Goal: Task Accomplishment & Management: Manage account settings

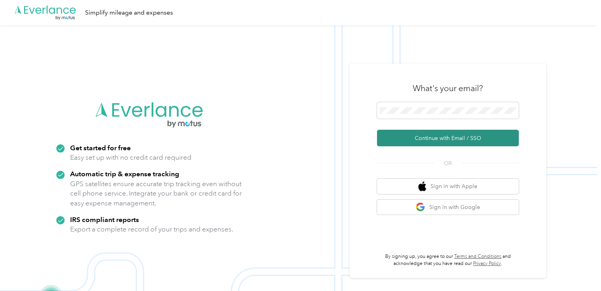
click at [452, 139] on button "Continue with Email / SSO" at bounding box center [448, 138] width 142 height 17
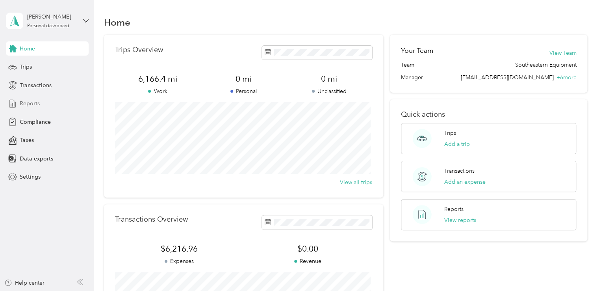
click at [31, 103] on span "Reports" at bounding box center [30, 103] width 20 height 8
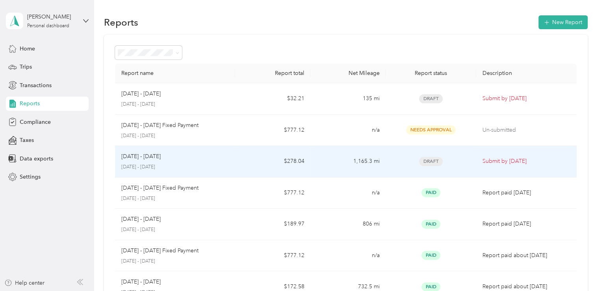
click at [489, 161] on p "Submit by [DATE]" at bounding box center [526, 161] width 88 height 9
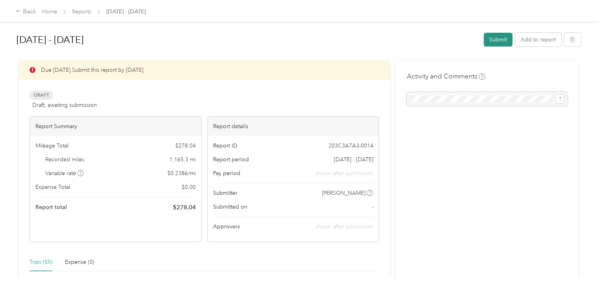
click at [494, 40] on button "Submit" at bounding box center [497, 40] width 29 height 14
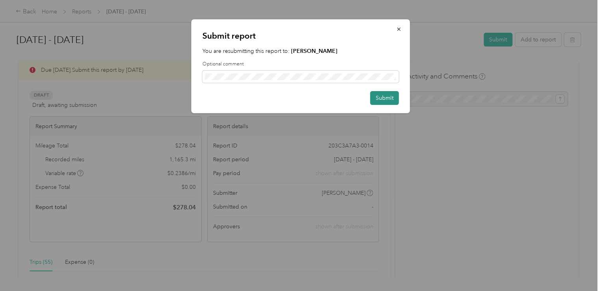
click at [386, 97] on button "Submit" at bounding box center [384, 98] width 29 height 14
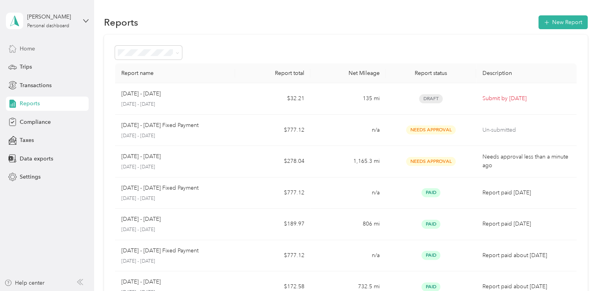
click at [33, 48] on span "Home" at bounding box center [27, 48] width 15 height 8
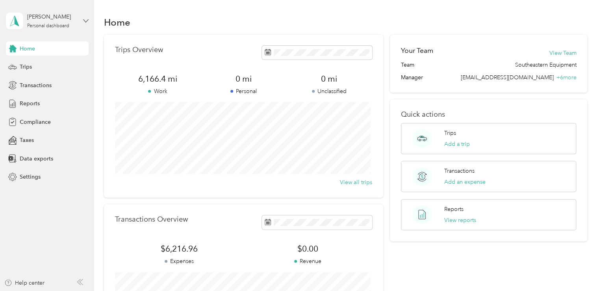
click at [87, 22] on icon at bounding box center [86, 21] width 6 height 6
click at [38, 65] on div "Log out" at bounding box center [88, 65] width 155 height 14
